Goal: Check status: Check status

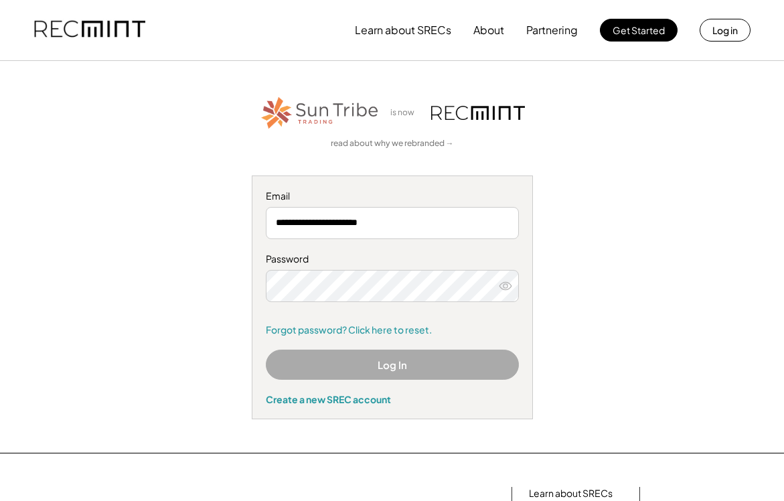
click at [367, 357] on button "Log In" at bounding box center [392, 364] width 253 height 30
click at [497, 280] on button at bounding box center [505, 286] width 20 height 20
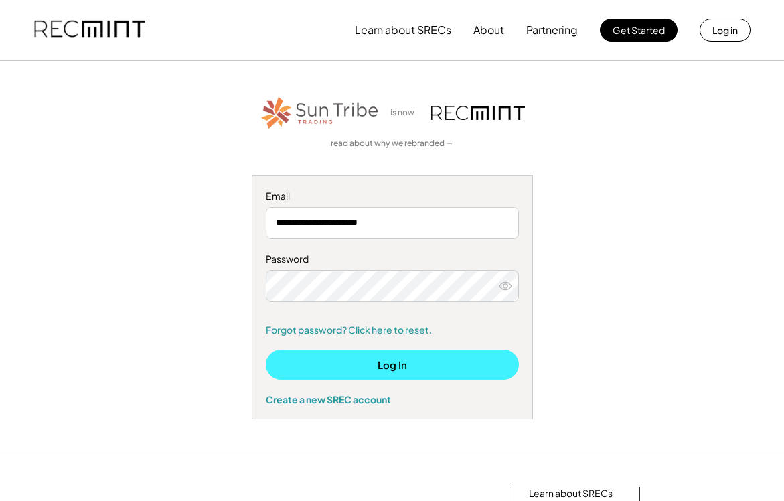
click at [396, 368] on button "Log In" at bounding box center [392, 364] width 253 height 30
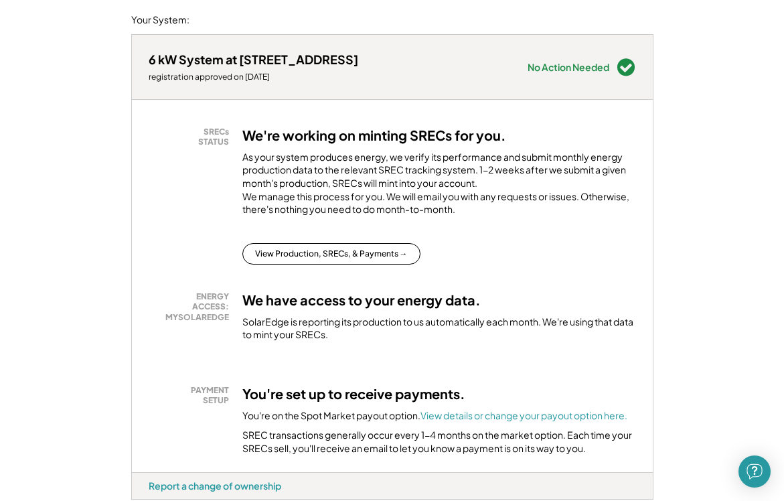
scroll to position [157, 0]
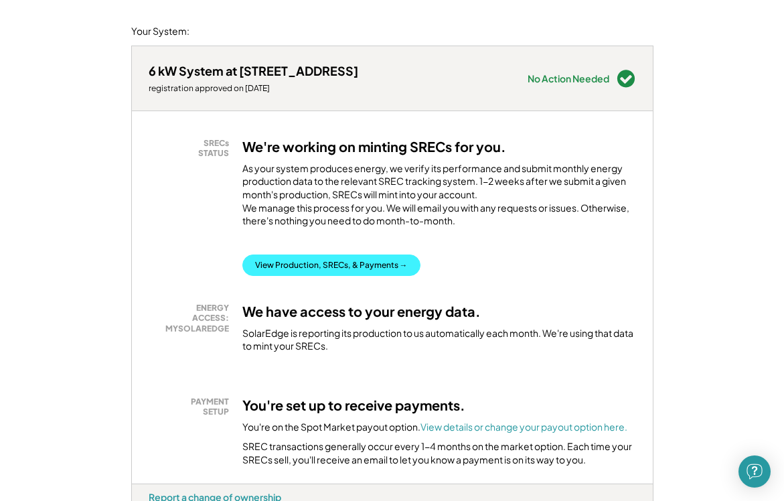
click at [334, 272] on button "View Production, SRECs, & Payments →" at bounding box center [331, 264] width 178 height 21
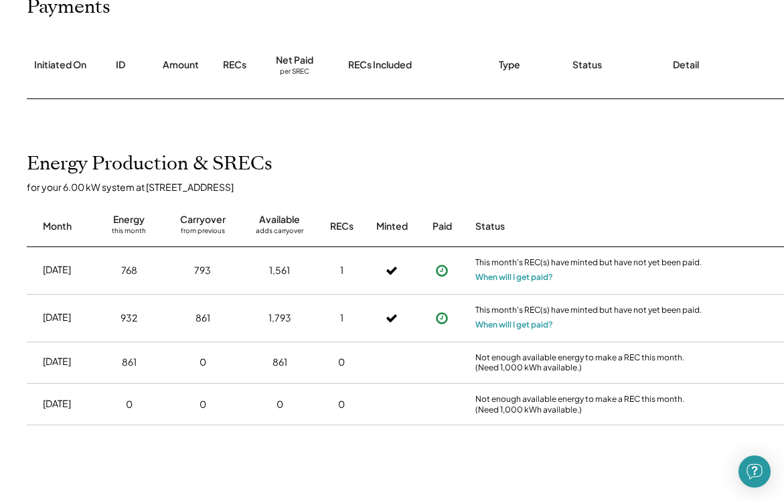
scroll to position [183, 0]
click at [503, 270] on button "When will I get paid?" at bounding box center [514, 275] width 78 height 13
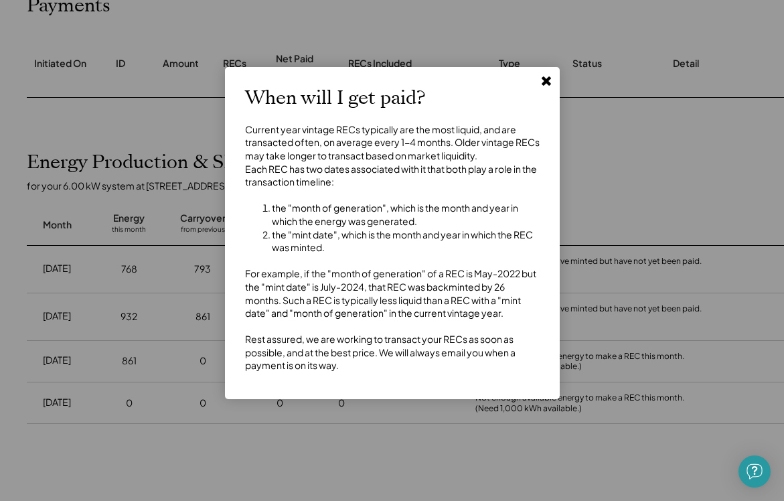
click at [545, 82] on use at bounding box center [545, 80] width 9 height 9
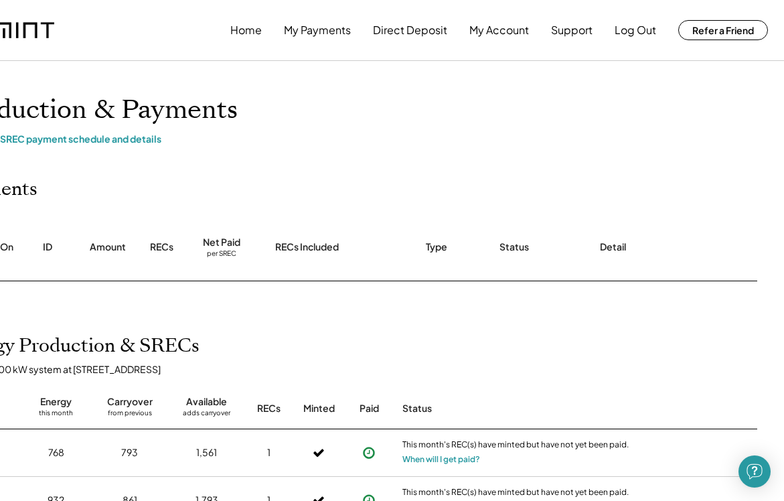
scroll to position [0, 73]
click at [632, 27] on button "Log Out" at bounding box center [634, 30] width 41 height 27
